Goal: Navigation & Orientation: Find specific page/section

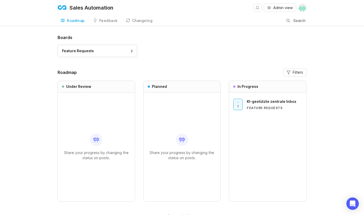
click at [144, 23] on link "Changelog" at bounding box center [139, 21] width 33 height 11
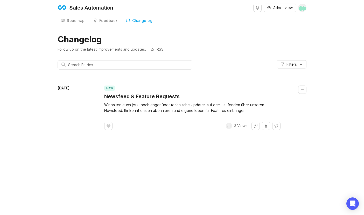
click at [110, 21] on div "Feedback" at bounding box center [108, 21] width 18 height 4
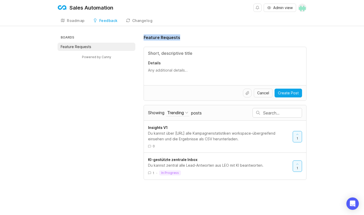
drag, startPoint x: 143, startPoint y: 37, endPoint x: 193, endPoint y: 37, distance: 49.7
click at [193, 37] on div "Boards Feature Requests Powered by Canny Feature Requests Details Cancel Create…" at bounding box center [181, 107] width 249 height 146
click at [100, 116] on div "Boards Feature Requests Powered by Canny Feature Requests Details Cancel Create…" at bounding box center [181, 107] width 249 height 146
